Goal: Complete application form

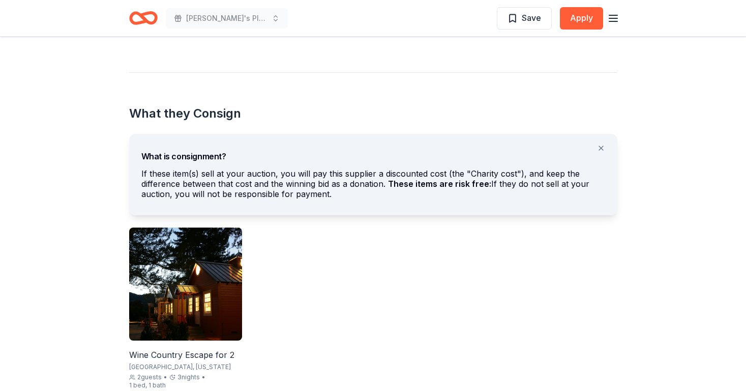
scroll to position [509, 0]
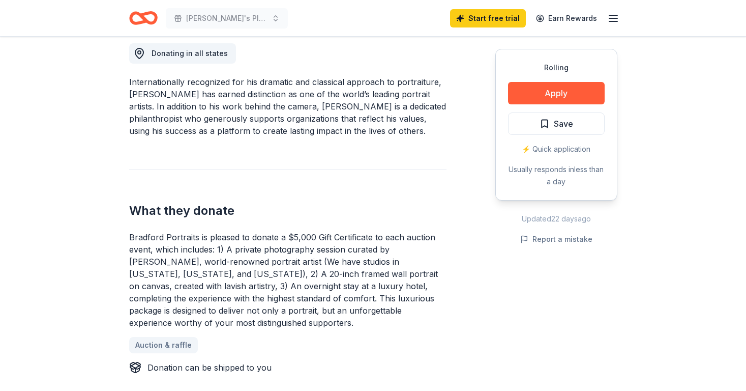
scroll to position [407, 0]
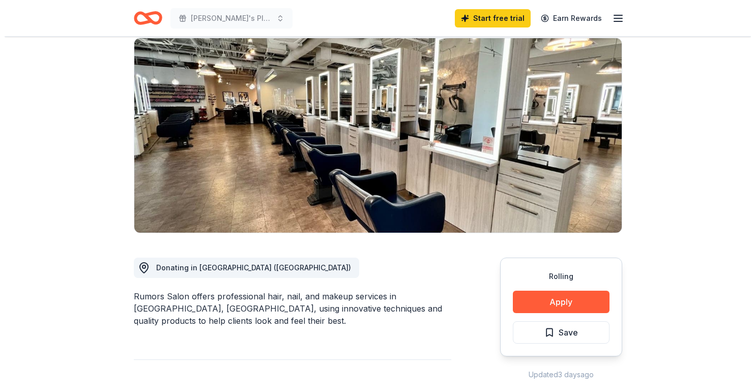
scroll to position [102, 0]
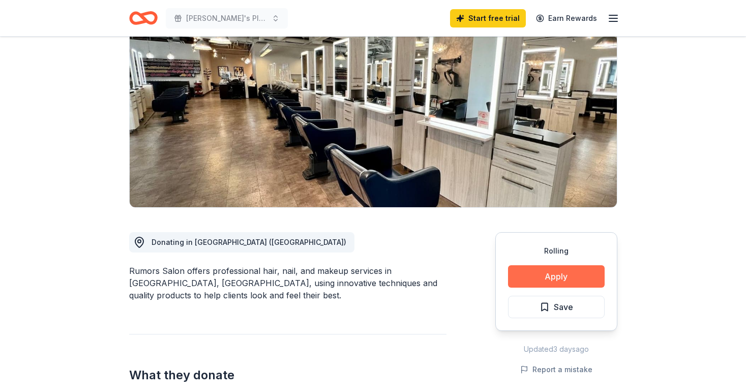
click at [588, 273] on button "Apply" at bounding box center [556, 276] width 97 height 22
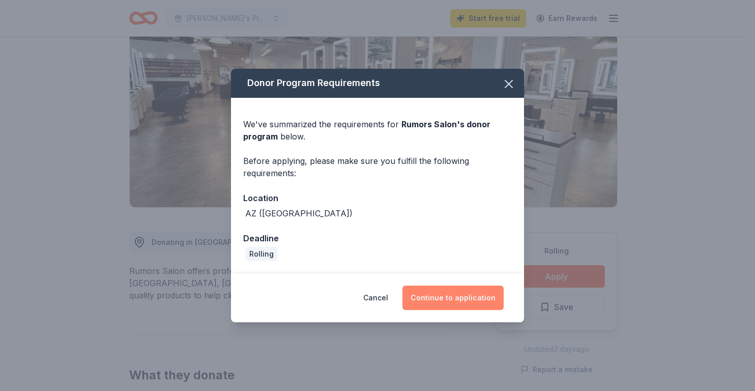
click at [446, 294] on button "Continue to application" at bounding box center [452, 297] width 101 height 24
